Goal: Navigation & Orientation: Find specific page/section

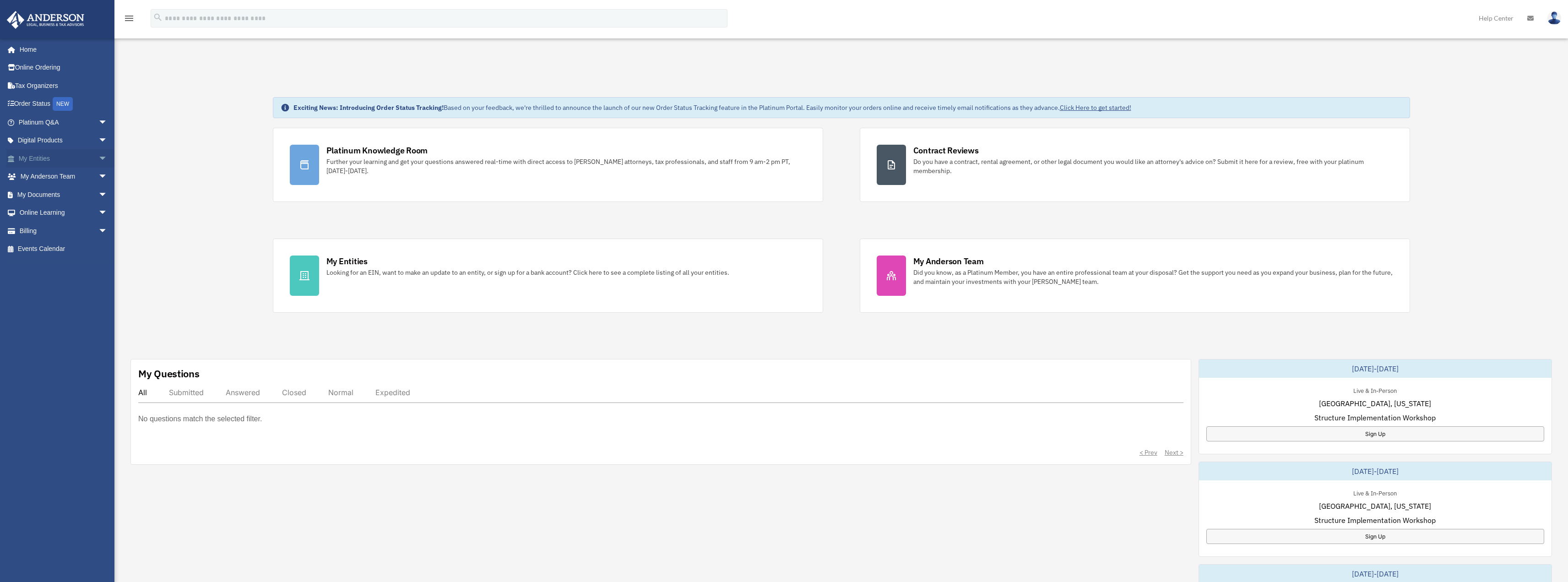
click at [27, 155] on link "My Entities arrow_drop_down" at bounding box center [64, 158] width 115 height 18
click at [30, 157] on link "My Entities arrow_drop_down" at bounding box center [64, 158] width 115 height 18
click at [98, 157] on span "arrow_drop_down" at bounding box center [107, 158] width 18 height 18
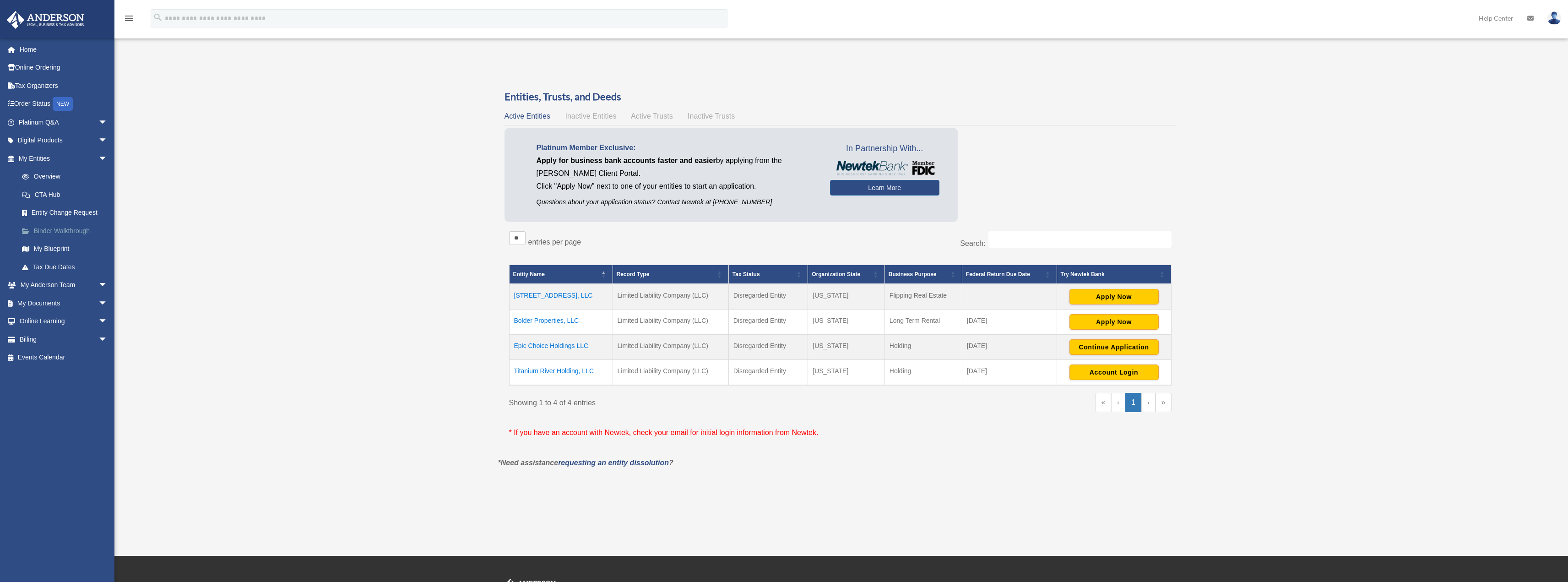
click at [68, 229] on link "Binder Walkthrough" at bounding box center [67, 231] width 109 height 18
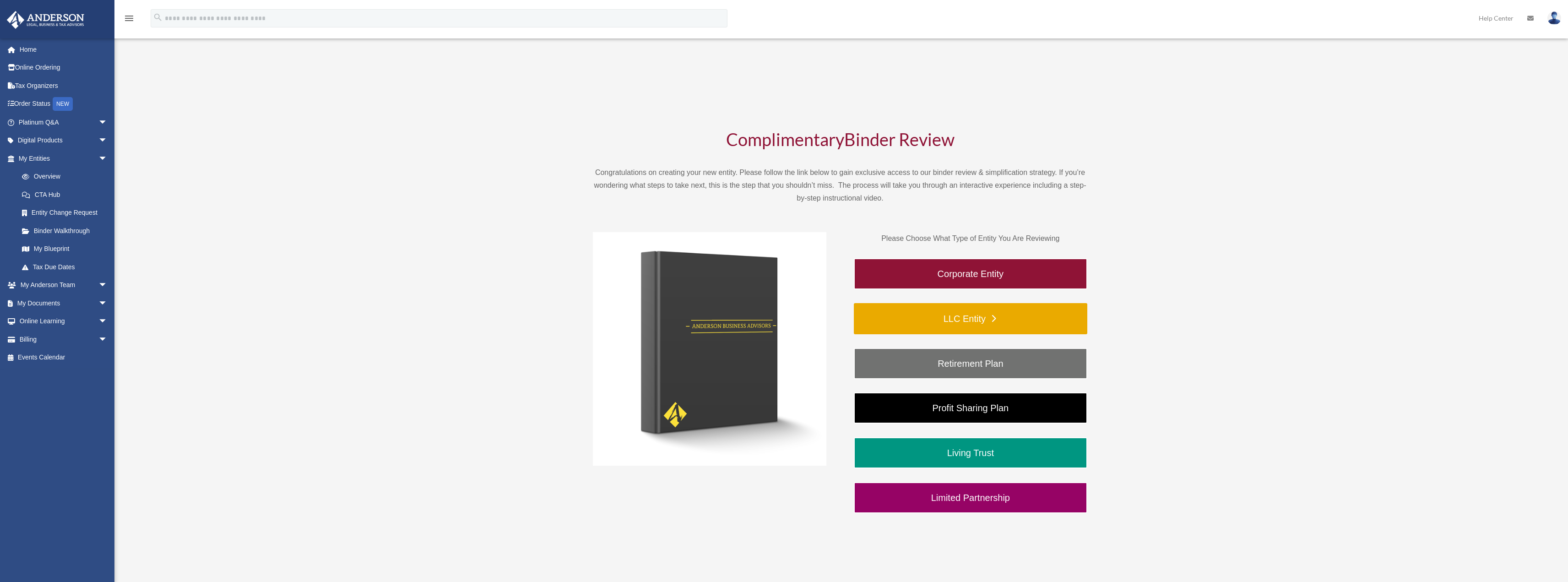
click at [988, 320] on link "LLC Entity" at bounding box center [971, 319] width 234 height 31
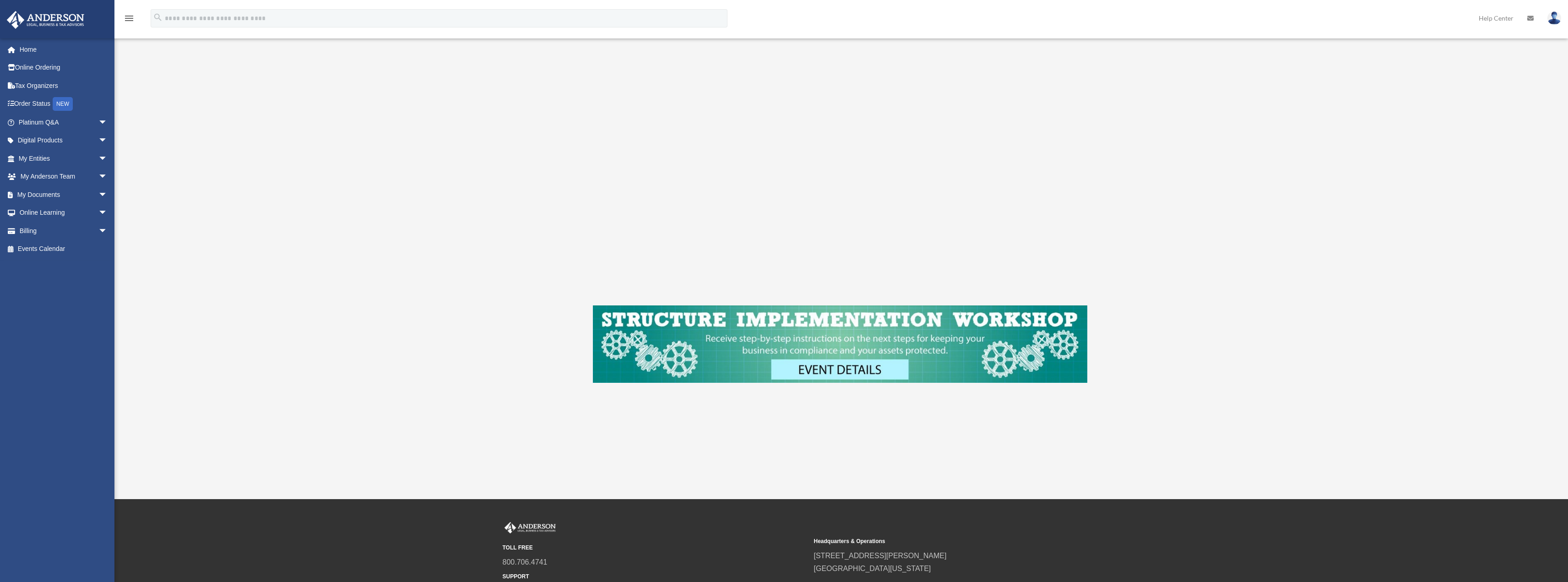
scroll to position [183, 0]
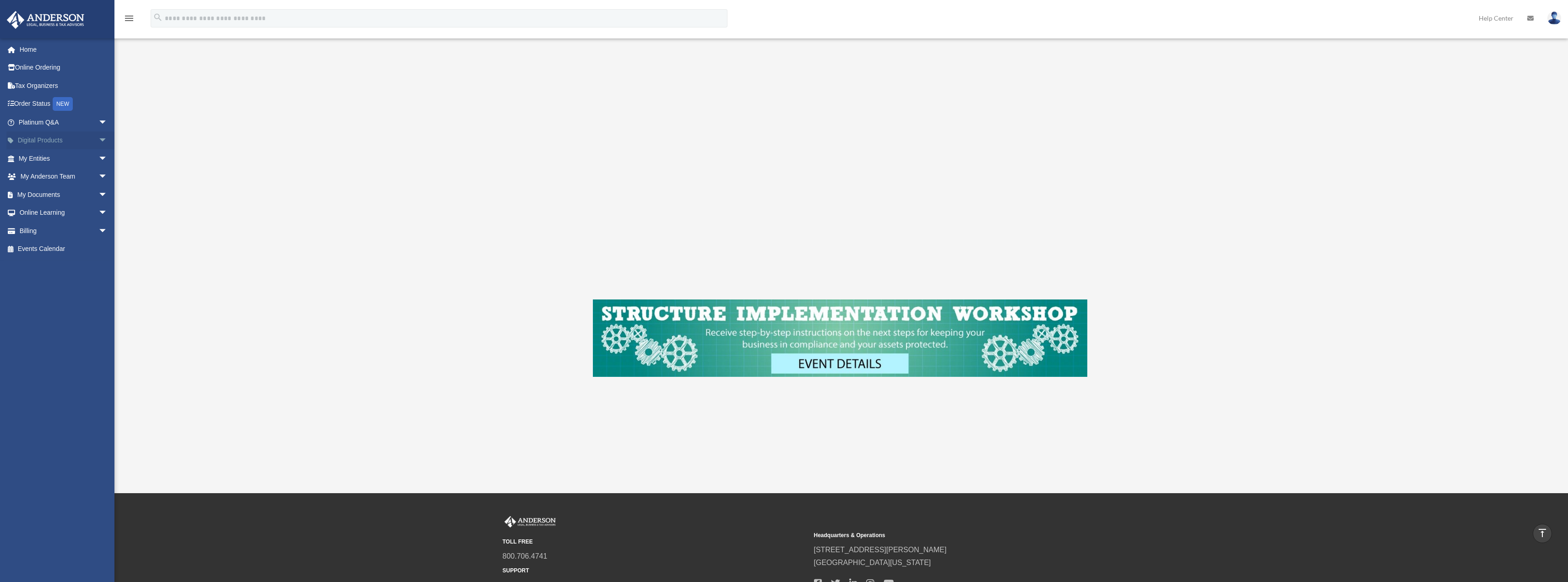
click at [98, 138] on span "arrow_drop_down" at bounding box center [107, 141] width 18 height 18
click at [27, 85] on link "Tax Organizers" at bounding box center [64, 85] width 115 height 18
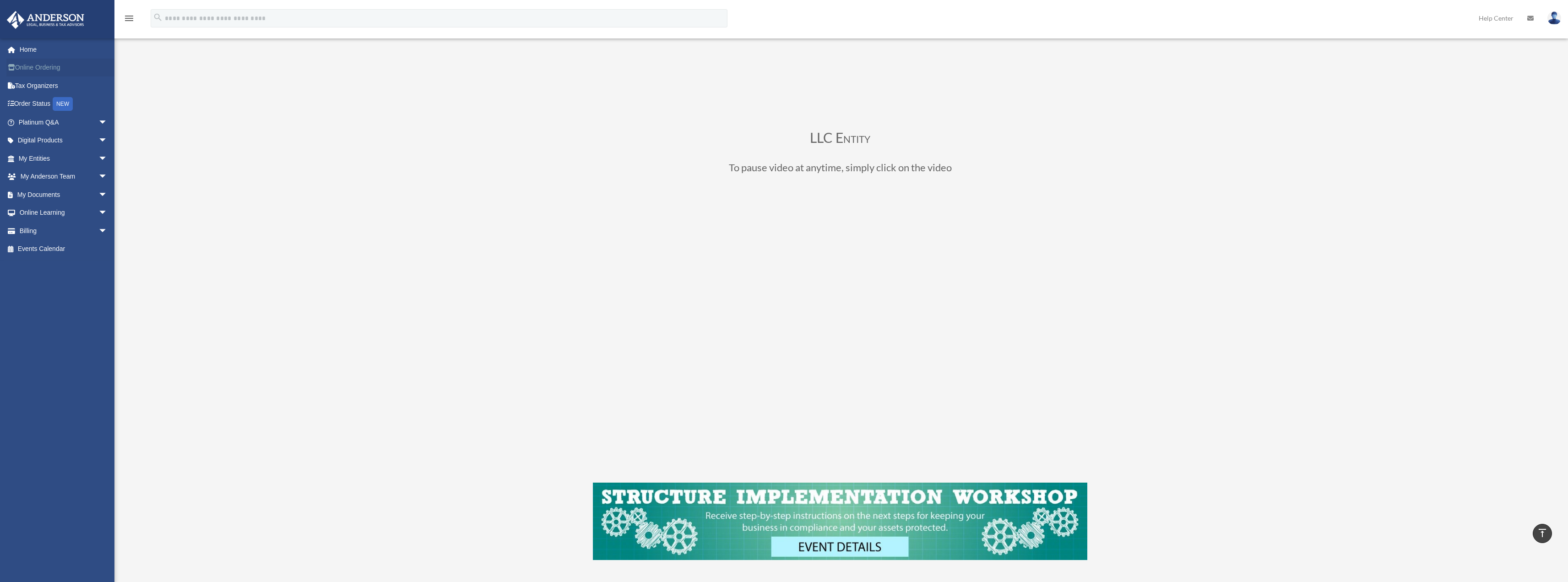
scroll to position [183, 0]
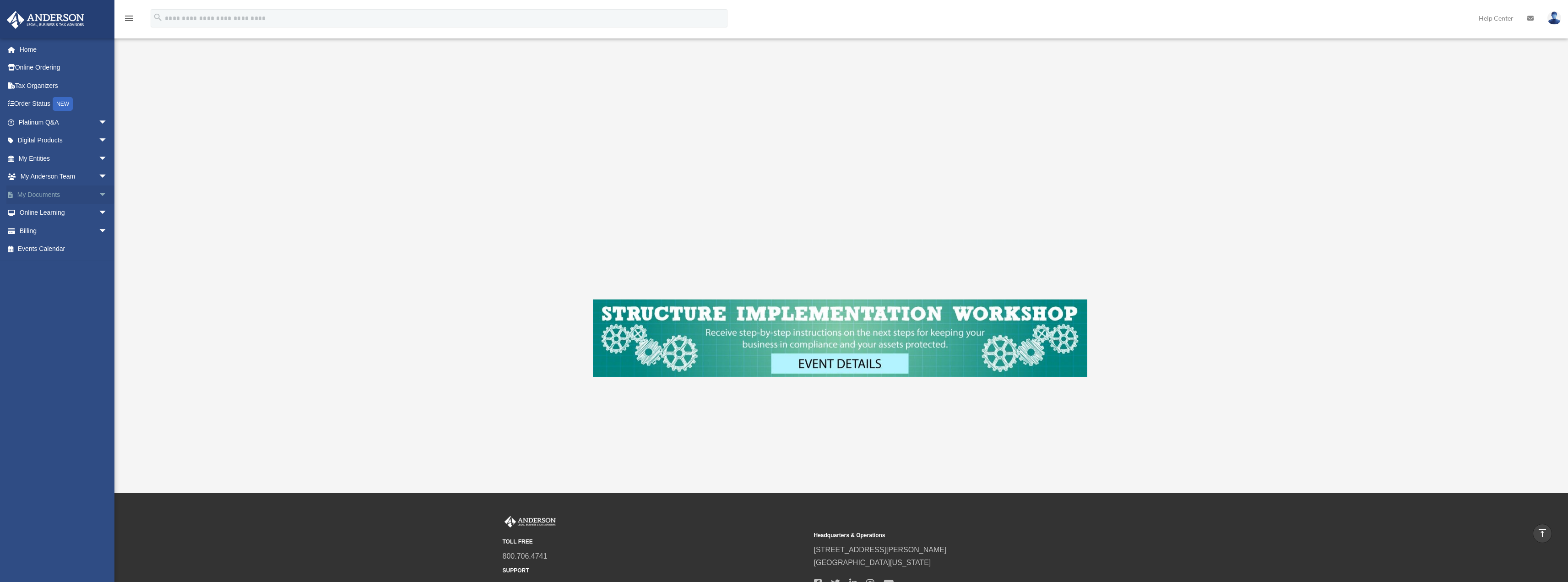
click at [98, 194] on span "arrow_drop_down" at bounding box center [107, 194] width 18 height 18
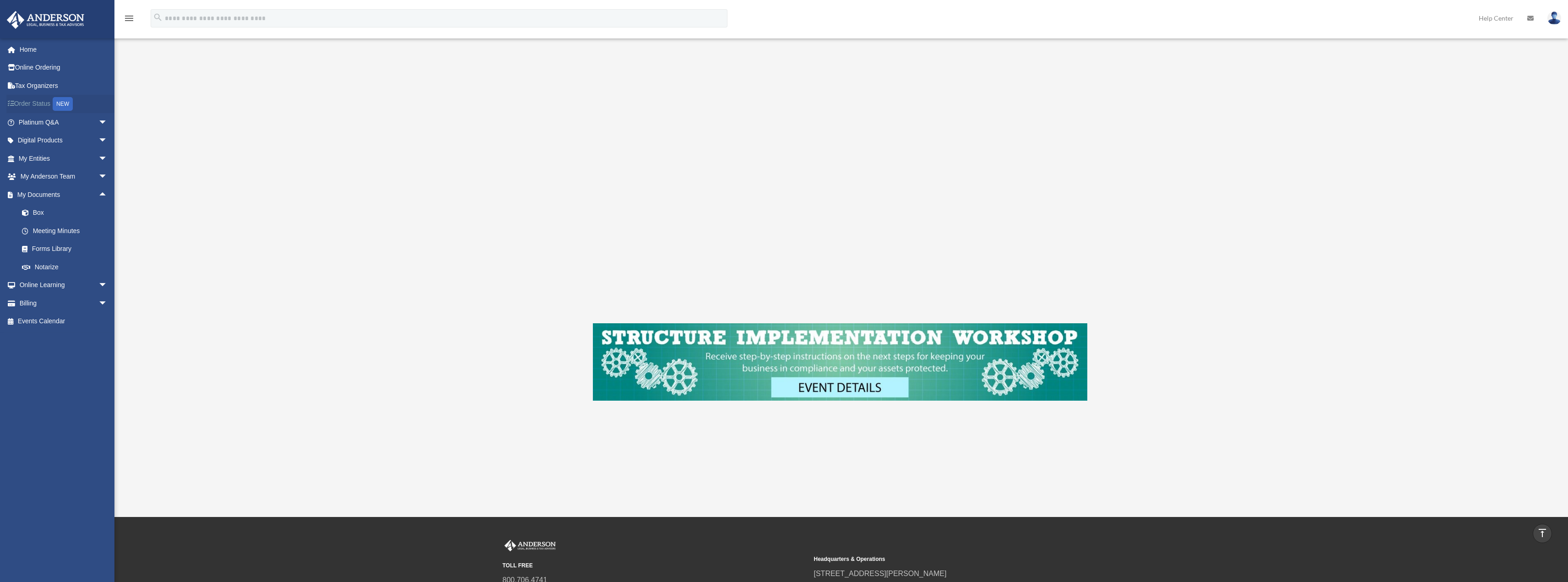
scroll to position [138, 0]
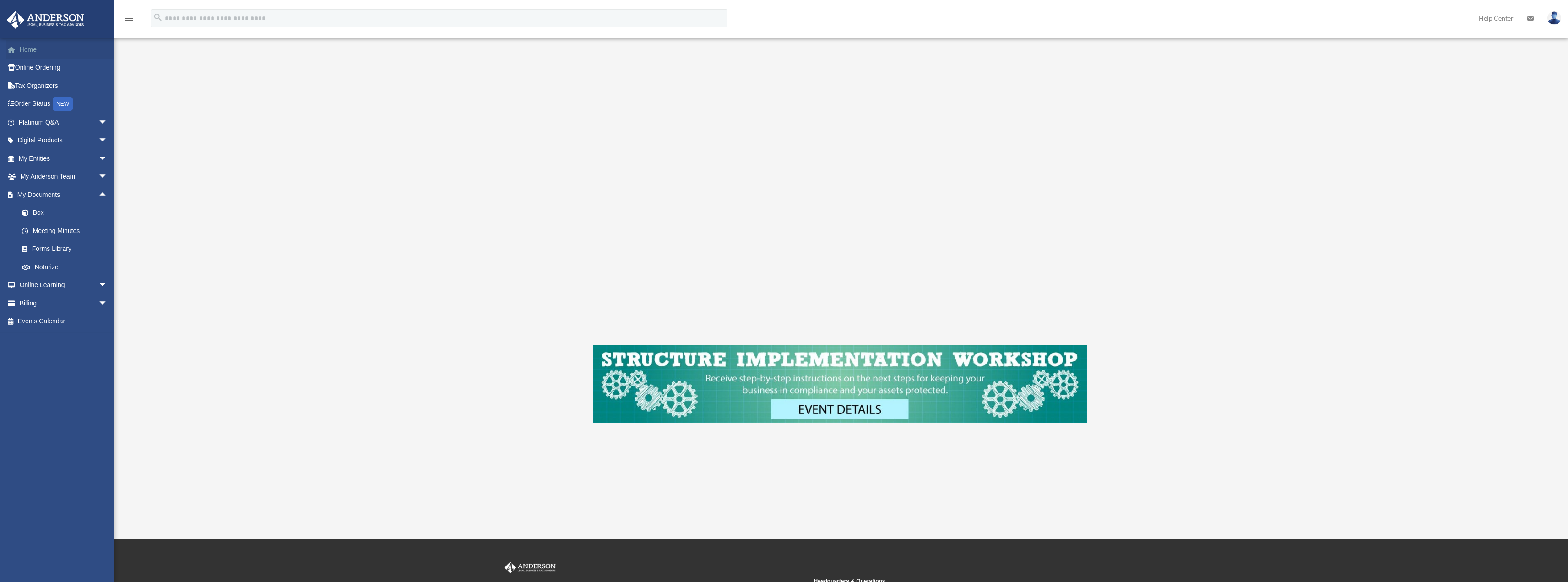
click at [27, 50] on link "Home" at bounding box center [64, 49] width 115 height 18
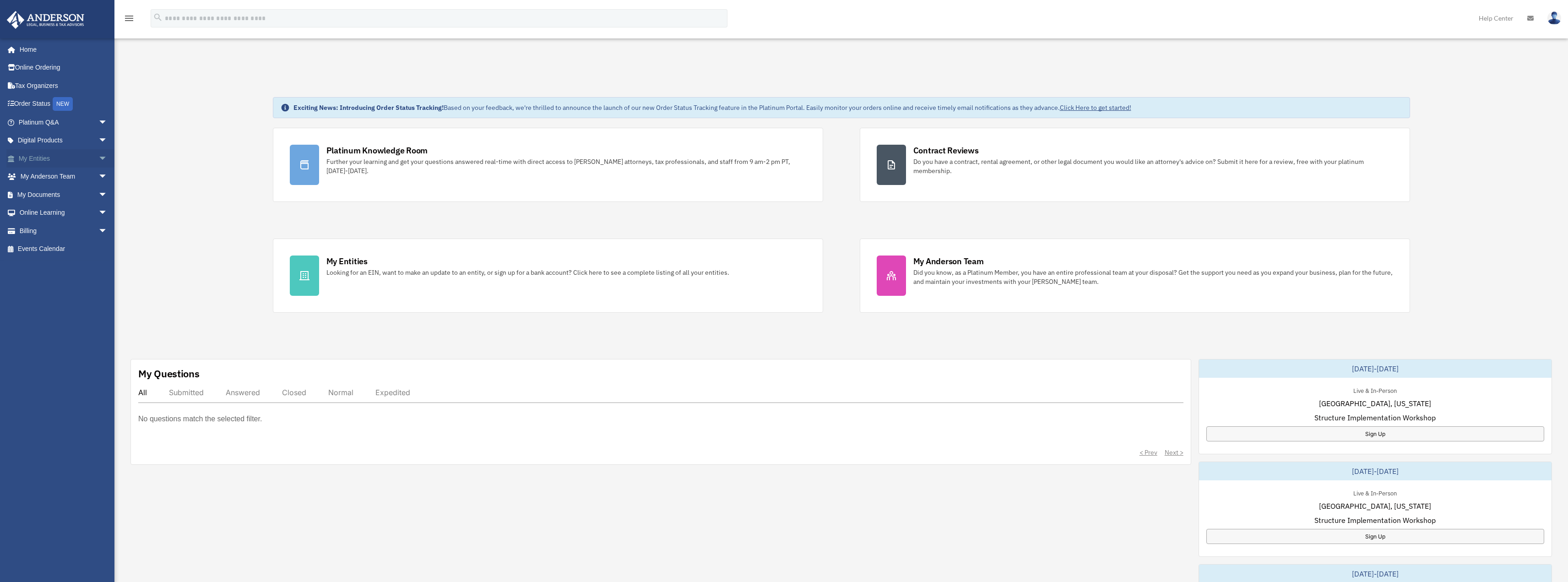
click at [98, 157] on span "arrow_drop_down" at bounding box center [107, 158] width 18 height 18
click at [40, 194] on link "CTA Hub" at bounding box center [67, 194] width 109 height 18
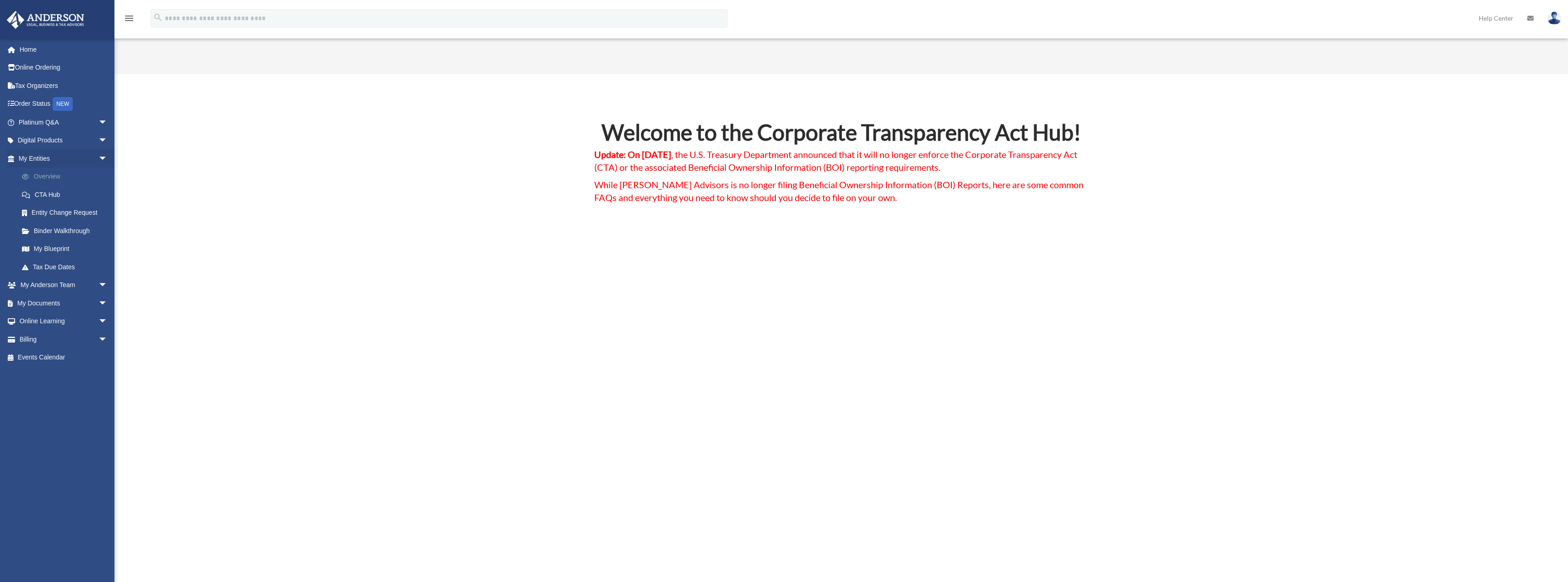
click at [52, 175] on link "Overview" at bounding box center [67, 177] width 109 height 18
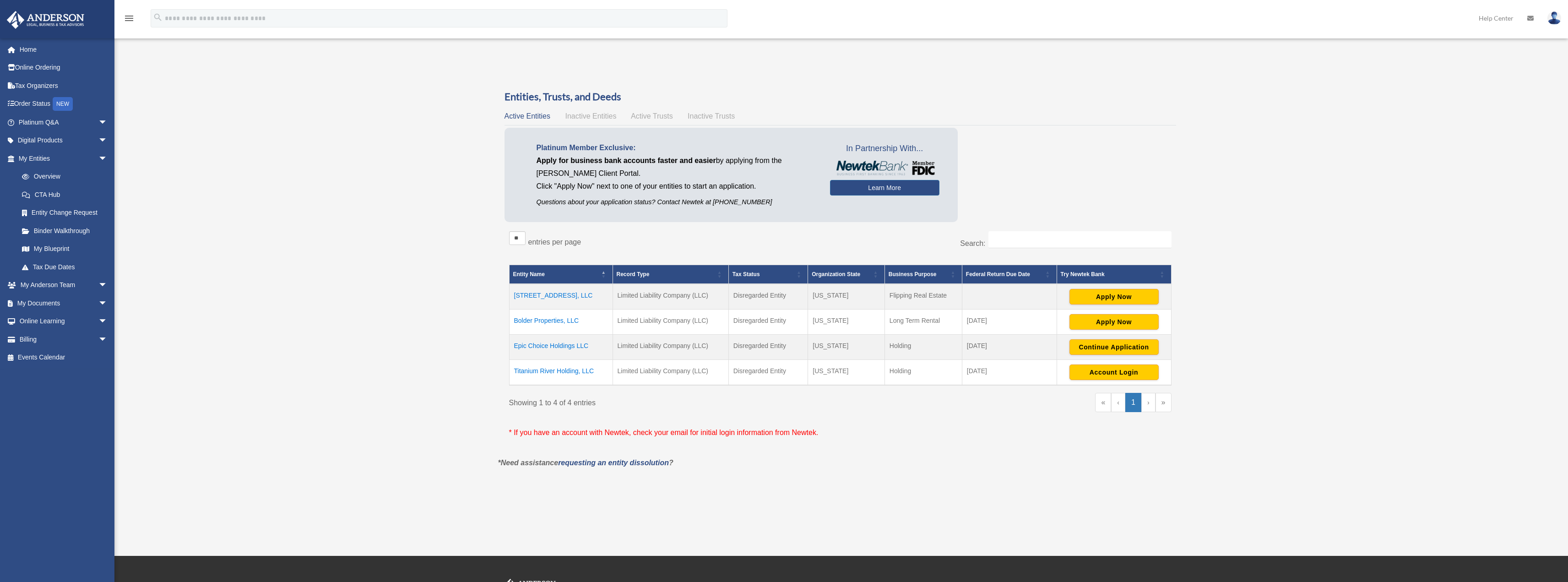
click at [534, 321] on td "Bolder Properties, LLC" at bounding box center [561, 322] width 103 height 25
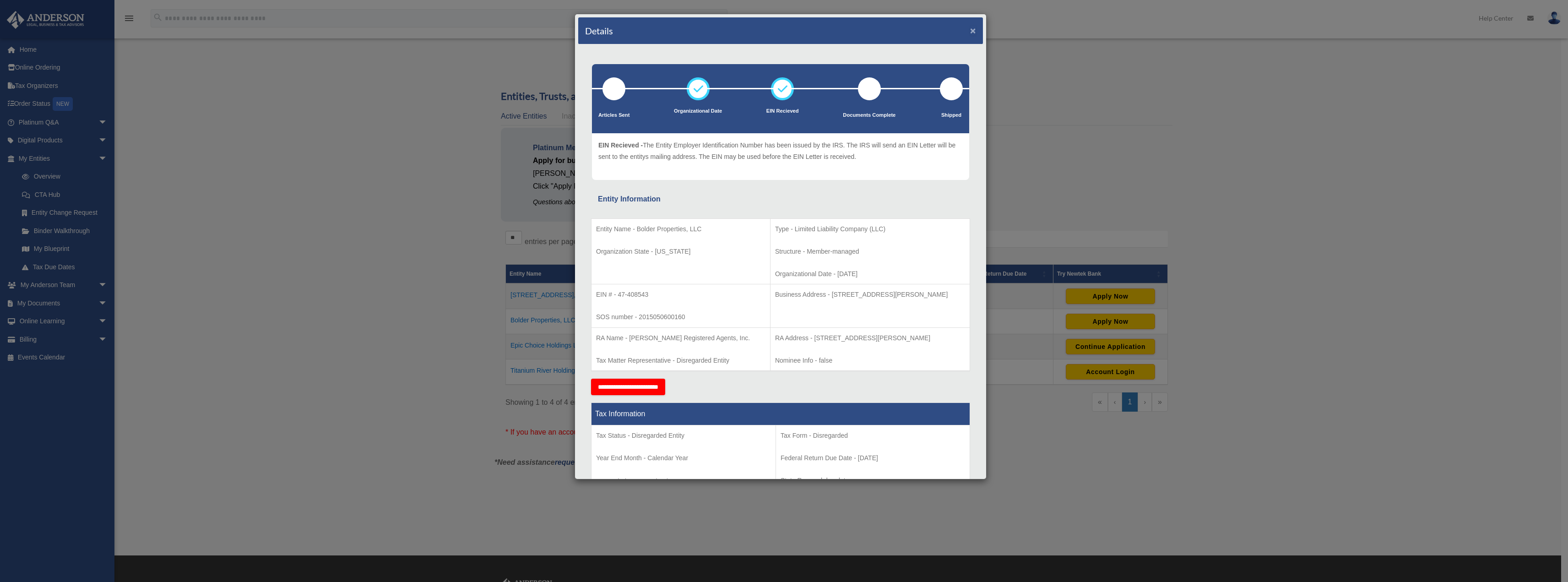
click at [970, 30] on button "×" at bounding box center [973, 30] width 6 height 10
